Goal: Task Accomplishment & Management: Manage account settings

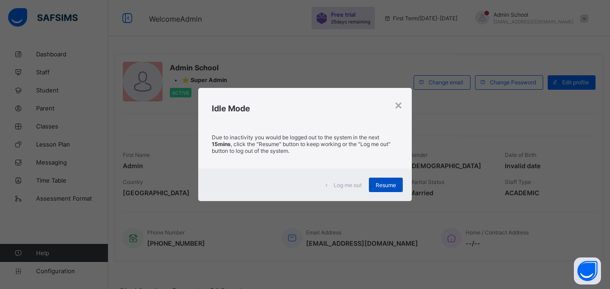
click at [389, 188] on span "Resume" at bounding box center [385, 185] width 20 height 7
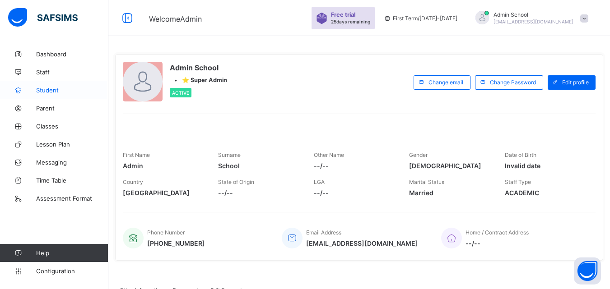
click at [41, 92] on span "Student" at bounding box center [72, 90] width 72 height 7
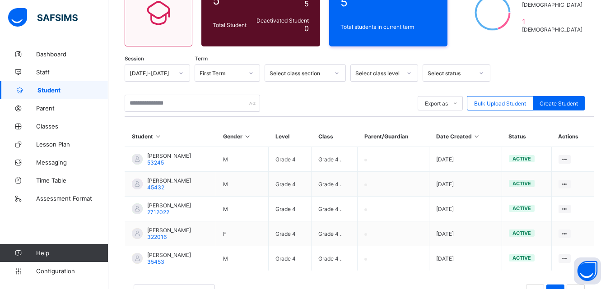
scroll to position [99, 0]
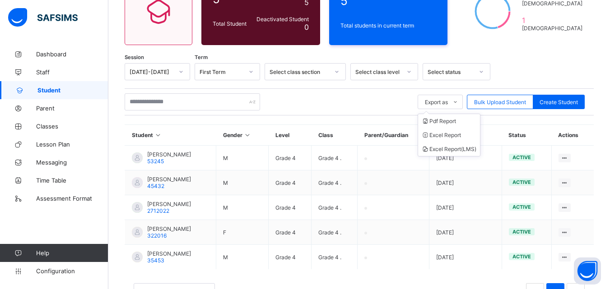
click at [443, 114] on ul "Pdf Report Excel Report Excel Report (LMS)" at bounding box center [448, 135] width 63 height 43
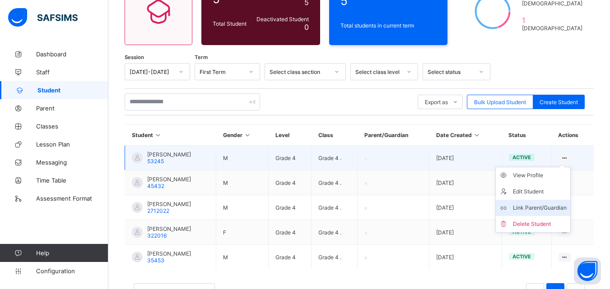
click at [528, 203] on div "Link Parent/Guardian" at bounding box center [540, 207] width 54 height 9
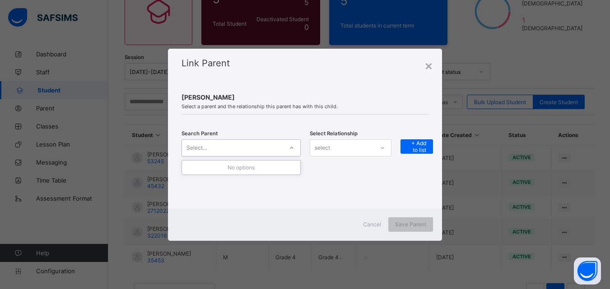
click at [258, 150] on div "Select..." at bounding box center [232, 148] width 101 height 13
click at [370, 222] on span "Cancel" at bounding box center [372, 224] width 18 height 7
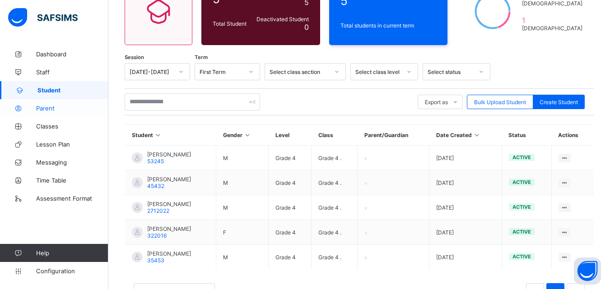
click at [15, 106] on icon at bounding box center [18, 108] width 36 height 7
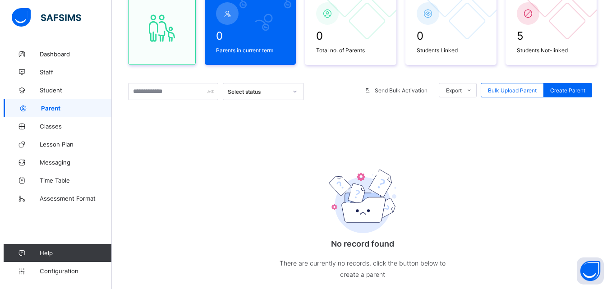
scroll to position [99, 0]
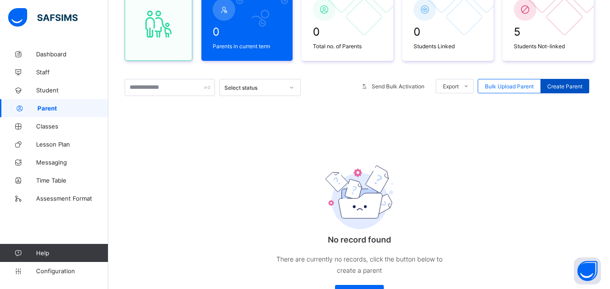
click at [589, 79] on div "Create Parent" at bounding box center [564, 86] width 49 height 14
select select "**"
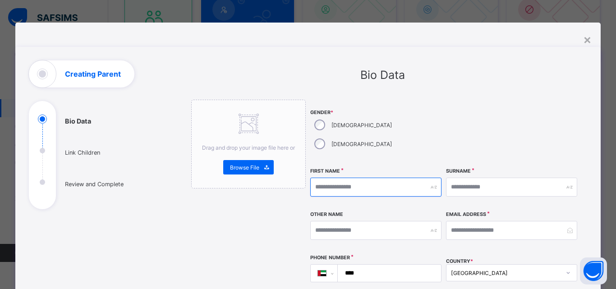
click at [347, 178] on input "text" at bounding box center [375, 187] width 131 height 19
type input "*"
type input "*****"
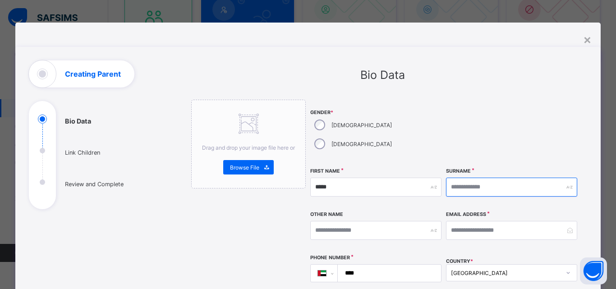
click at [476, 178] on input "text" at bounding box center [511, 187] width 131 height 19
type input "*****"
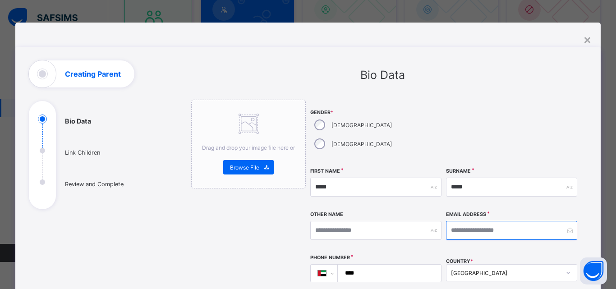
click at [462, 221] on input "email" at bounding box center [511, 230] width 131 height 19
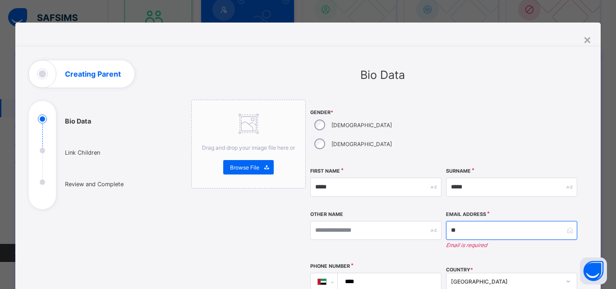
type input "*"
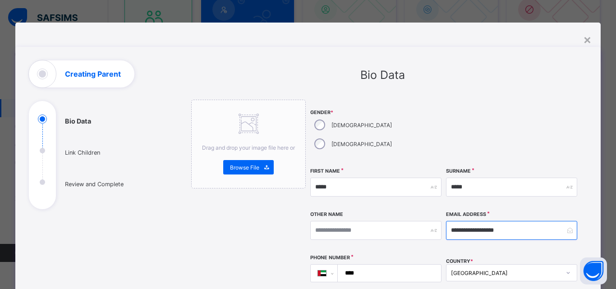
type input "**********"
click at [370, 265] on input "****" at bounding box center [388, 273] width 96 height 17
type input "**********"
click at [478, 264] on div "[GEOGRAPHIC_DATA]" at bounding box center [511, 272] width 131 height 17
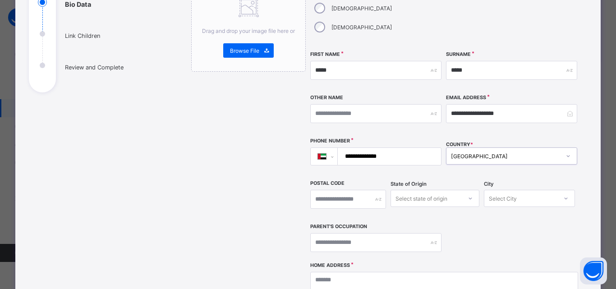
click at [562, 149] on div at bounding box center [568, 156] width 15 height 14
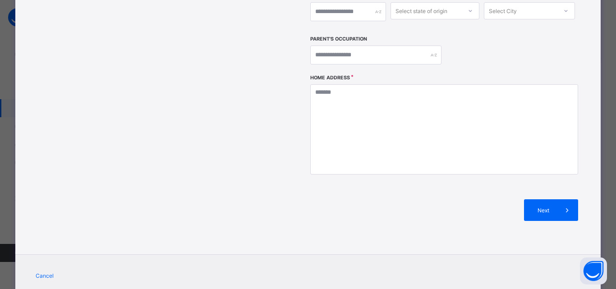
scroll to position [303, 0]
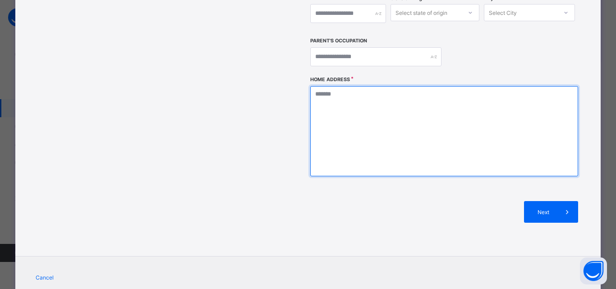
click at [334, 127] on textarea at bounding box center [444, 131] width 268 height 90
type textarea "********"
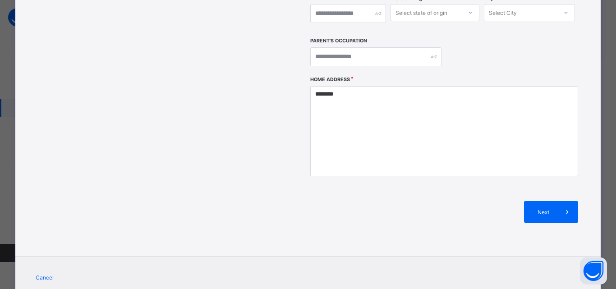
type input "**"
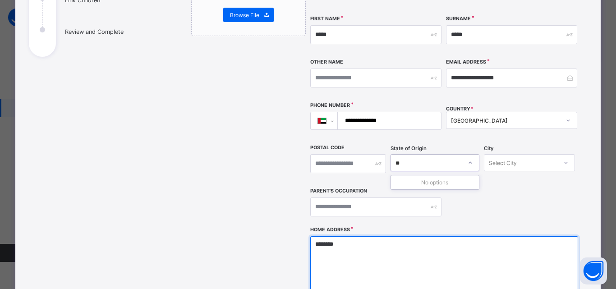
scroll to position [316, 0]
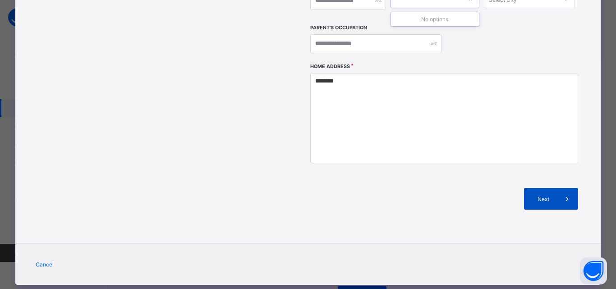
click at [540, 196] on span "Next" at bounding box center [544, 199] width 26 height 7
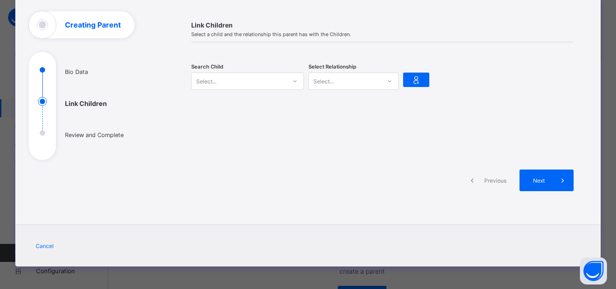
scroll to position [49, 0]
click at [259, 87] on div "Select..." at bounding box center [239, 81] width 95 height 13
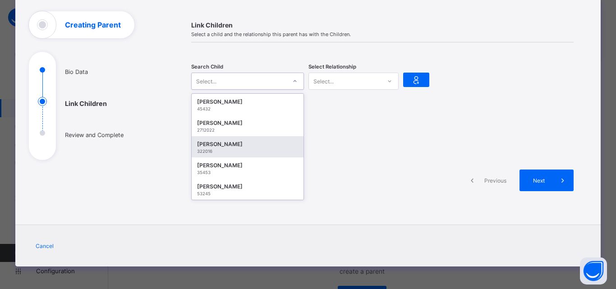
click at [253, 145] on div "[PERSON_NAME]" at bounding box center [247, 144] width 101 height 9
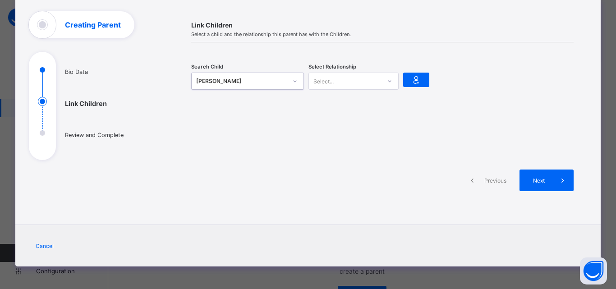
click at [331, 78] on div "Select..." at bounding box center [324, 81] width 20 height 17
click at [328, 104] on div "Father" at bounding box center [353, 101] width 89 height 14
click at [418, 80] on icon at bounding box center [416, 79] width 13 height 11
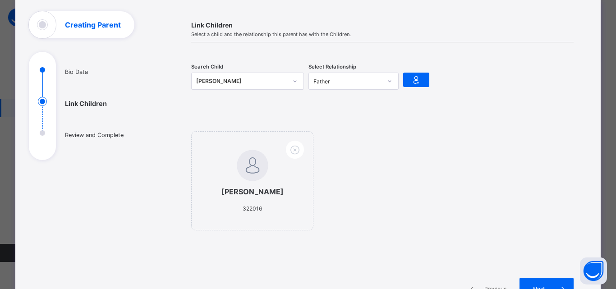
click at [262, 78] on div "[PERSON_NAME]" at bounding box center [241, 81] width 91 height 9
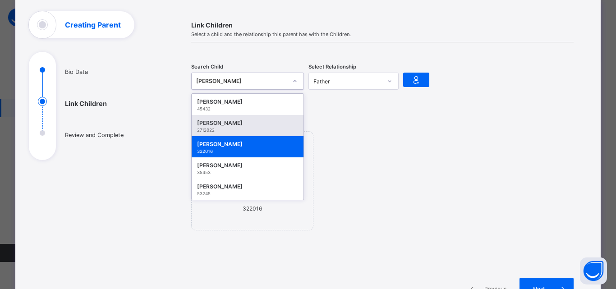
click at [238, 124] on div "[PERSON_NAME]" at bounding box center [247, 123] width 101 height 9
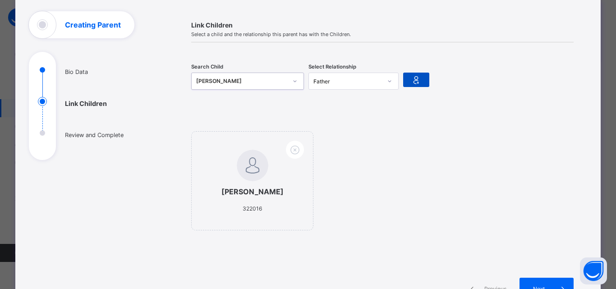
click at [417, 83] on icon at bounding box center [416, 79] width 13 height 11
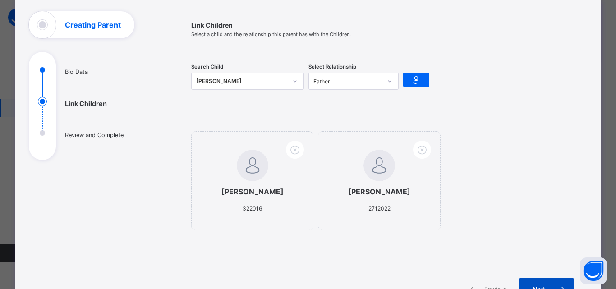
click at [546, 281] on div "Next" at bounding box center [547, 289] width 54 height 22
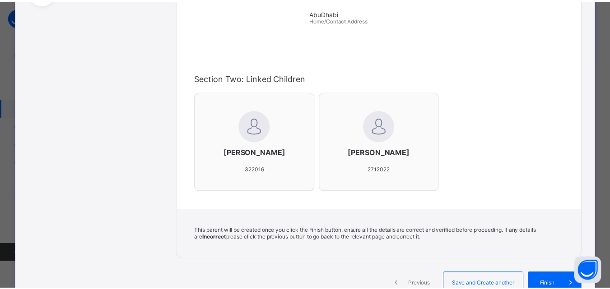
scroll to position [303, 0]
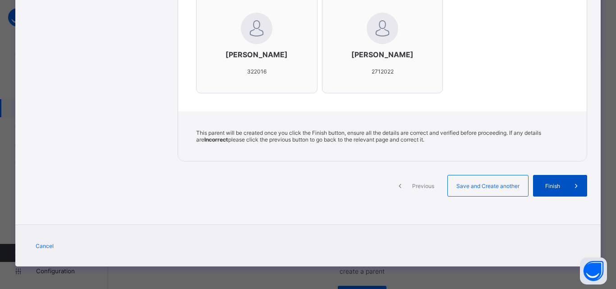
click at [567, 190] on span at bounding box center [577, 186] width 22 height 22
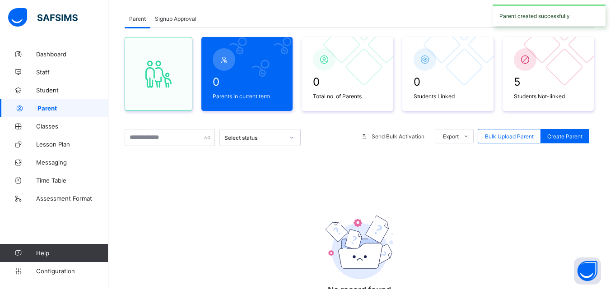
scroll to position [105, 0]
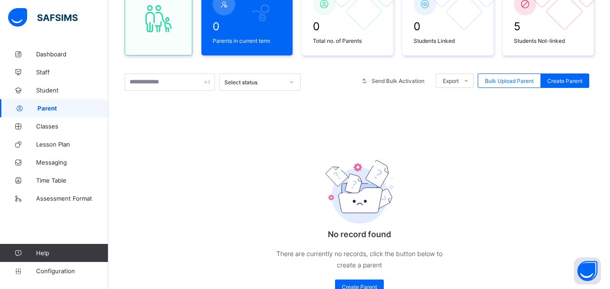
click at [35, 106] on icon at bounding box center [19, 108] width 36 height 7
click at [44, 125] on span "Classes" at bounding box center [72, 126] width 72 height 7
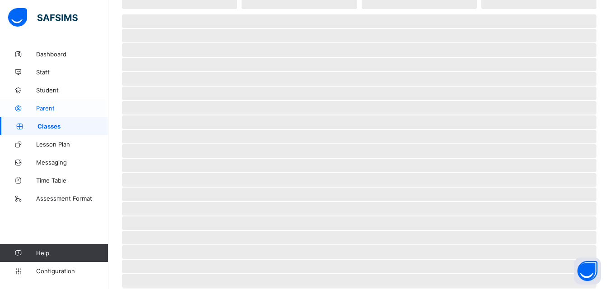
click at [37, 112] on link "Parent" at bounding box center [54, 108] width 108 height 18
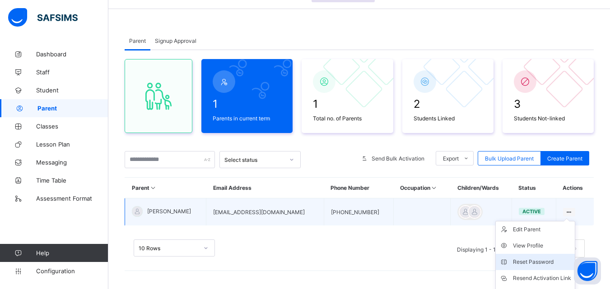
scroll to position [74, 0]
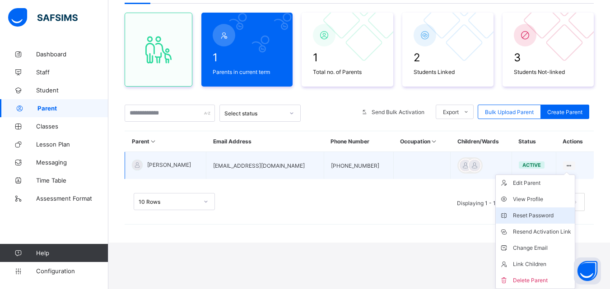
click at [521, 217] on div "Reset Password" at bounding box center [542, 215] width 58 height 9
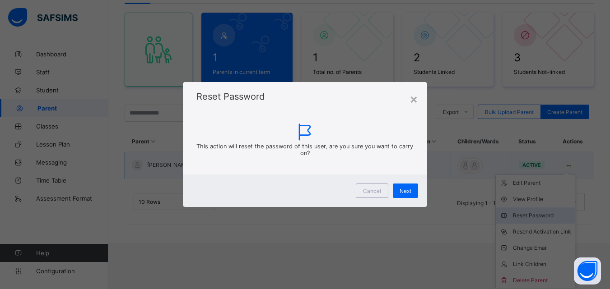
scroll to position [27, 0]
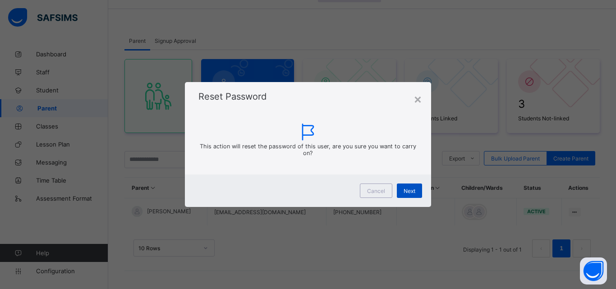
click at [402, 192] on div "Next" at bounding box center [409, 191] width 25 height 14
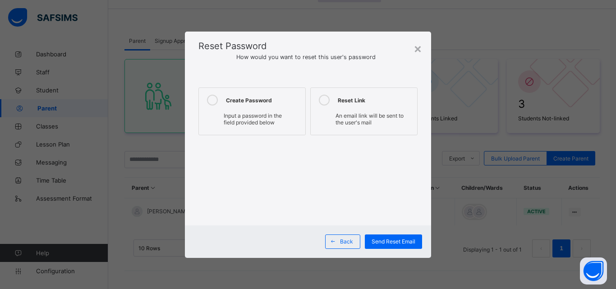
click at [307, 122] on div "Create Password Input a password in the field provided below Reset Link An emai…" at bounding box center [308, 112] width 219 height 48
click at [265, 110] on div "Input a password in the field provided below" at bounding box center [251, 119] width 97 height 18
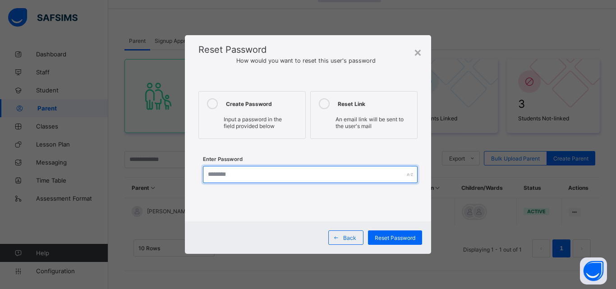
click at [269, 176] on input "text" at bounding box center [310, 174] width 215 height 17
type input "**********"
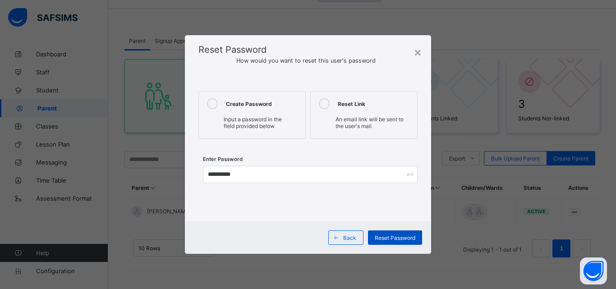
click at [390, 238] on span "Reset Password" at bounding box center [395, 238] width 41 height 7
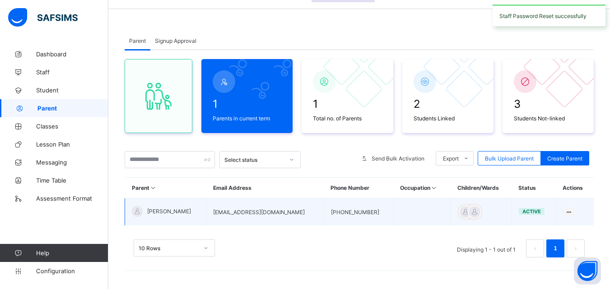
click at [241, 212] on td "[EMAIL_ADDRESS][DOMAIN_NAME]" at bounding box center [265, 213] width 118 height 28
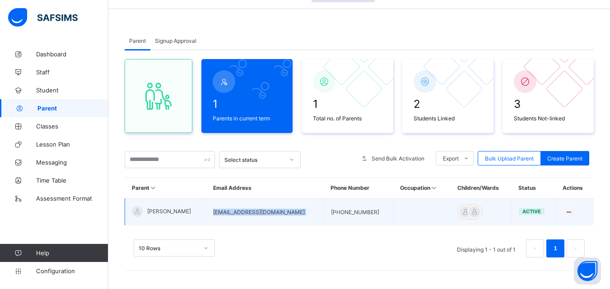
copy td "[EMAIL_ADDRESS][DOMAIN_NAME]"
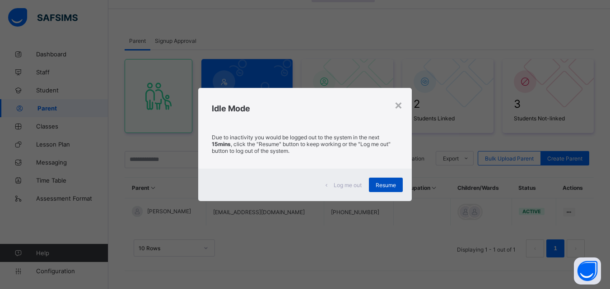
click at [384, 179] on div "Resume" at bounding box center [386, 185] width 34 height 14
